Goal: Navigation & Orientation: Find specific page/section

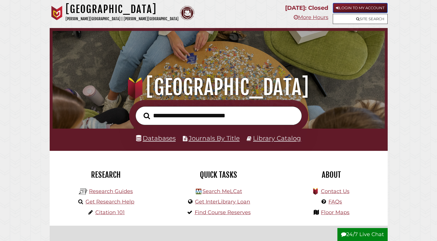
click at [359, 9] on link "Login to My Account" at bounding box center [360, 8] width 55 height 10
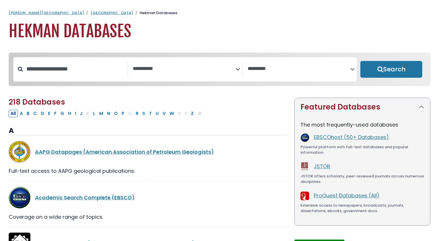
select select "Database Subject Filter"
select select "Database Vendors Filter"
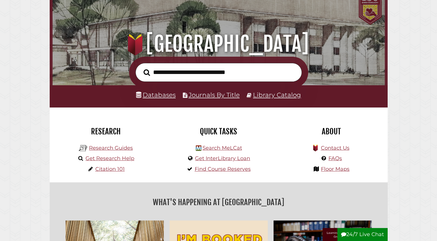
scroll to position [44, 0]
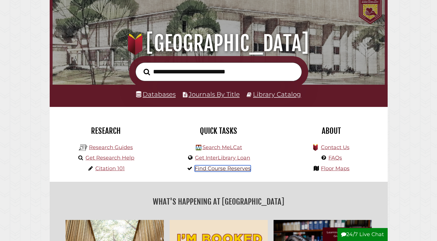
click at [228, 168] on link "Find Course Reserves" at bounding box center [223, 168] width 56 height 6
